Goal: Navigation & Orientation: Find specific page/section

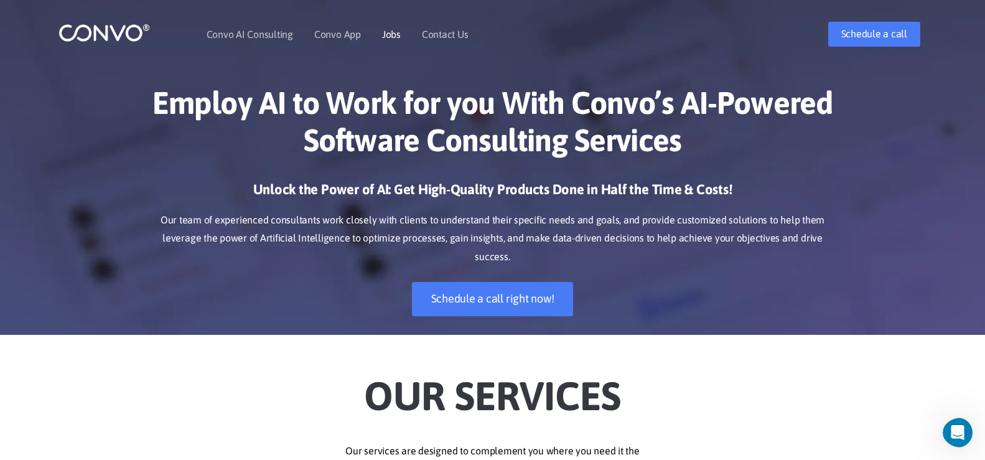
click at [388, 33] on link "Jobs" at bounding box center [391, 34] width 19 height 10
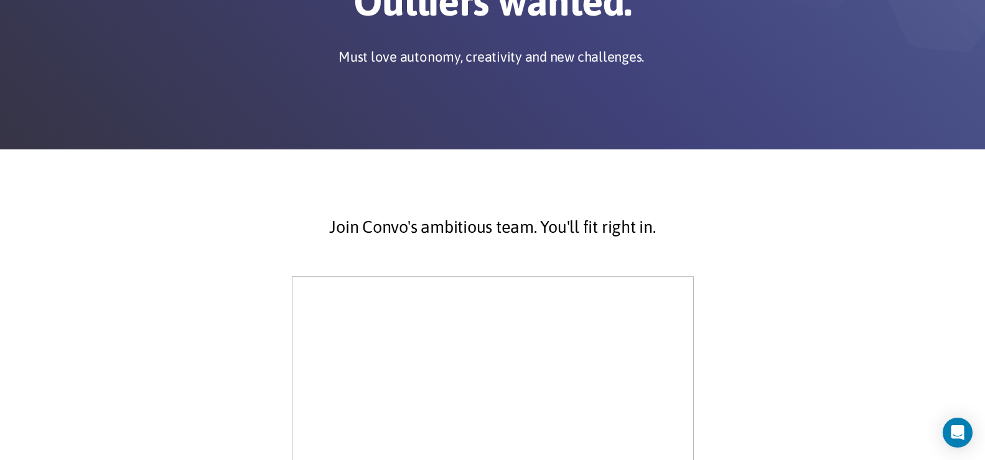
scroll to position [187, 0]
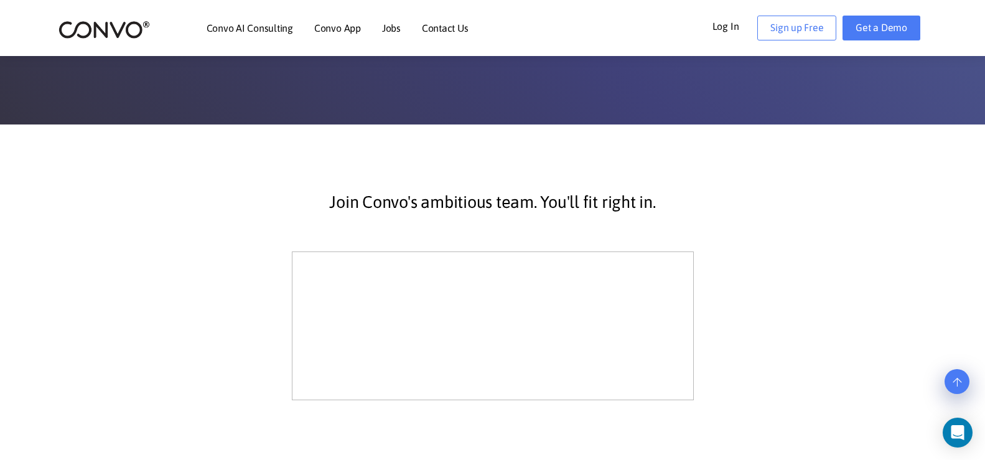
click at [122, 30] on img at bounding box center [103, 29] width 91 height 19
